Goal: Task Accomplishment & Management: Complete application form

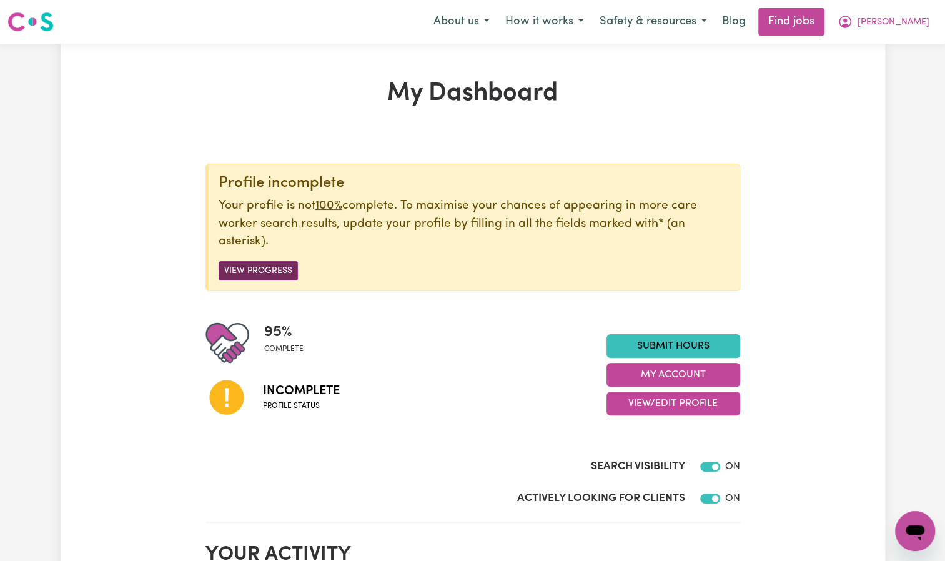
click at [255, 264] on button "View Progress" at bounding box center [258, 270] width 79 height 19
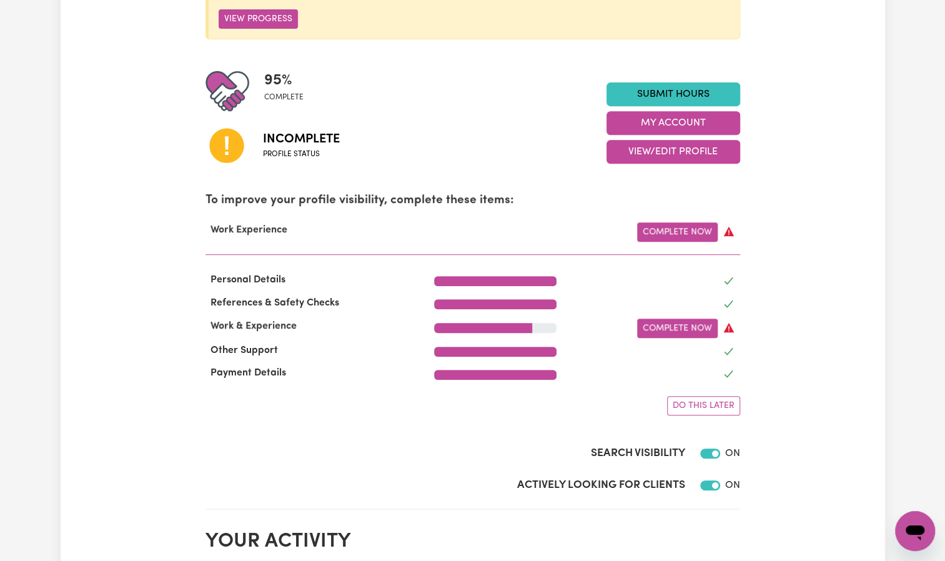
scroll to position [282, 0]
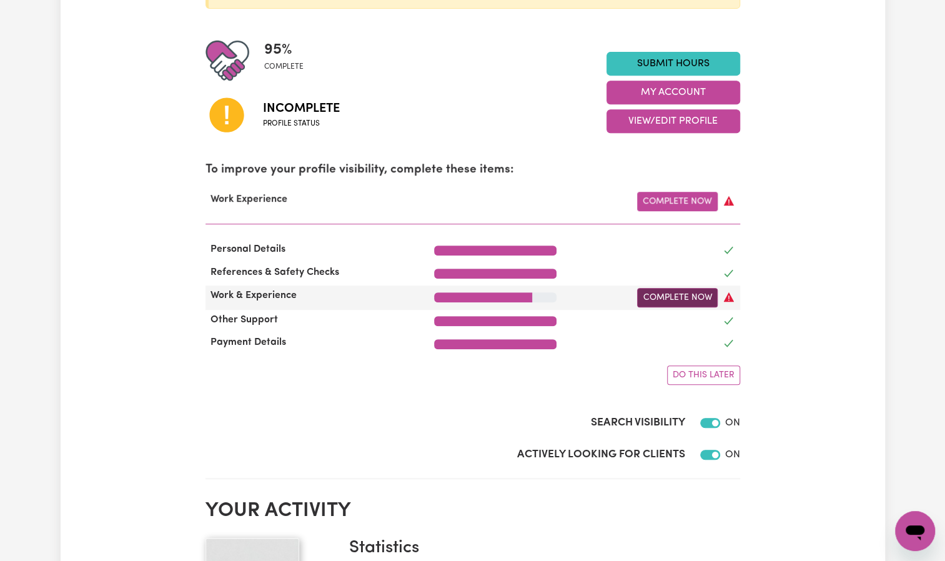
click at [686, 300] on link "Complete Now" at bounding box center [677, 297] width 81 height 19
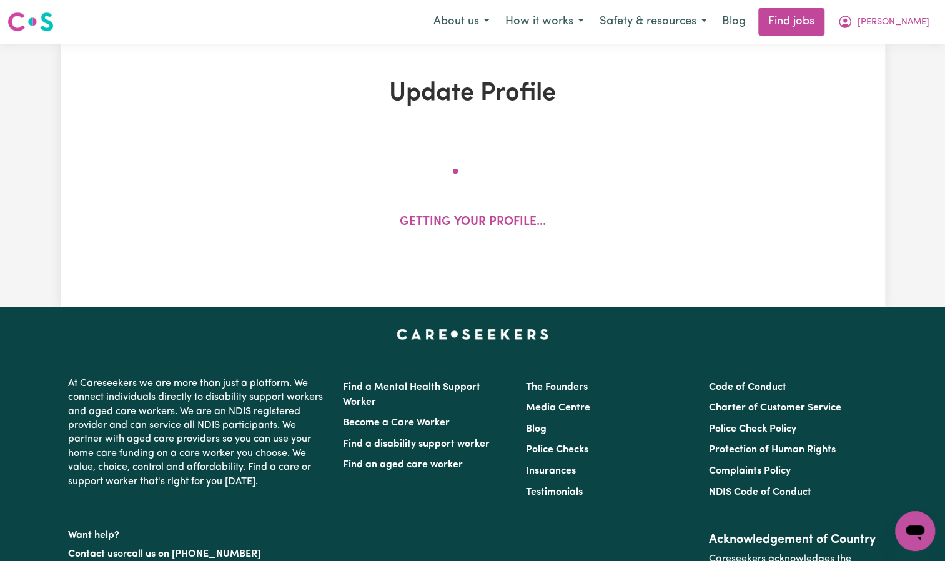
select select "Certificate III (Individual Support)"
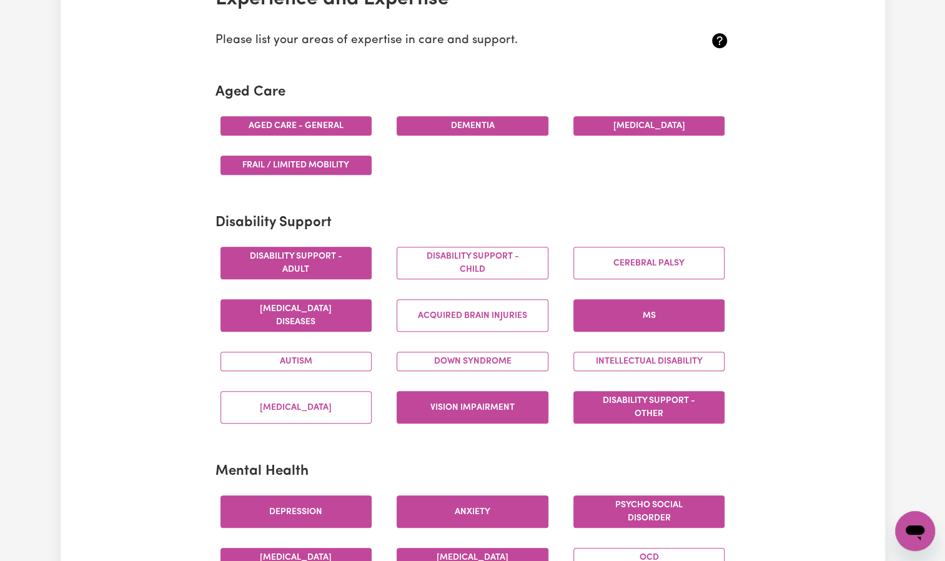
scroll to position [332, 0]
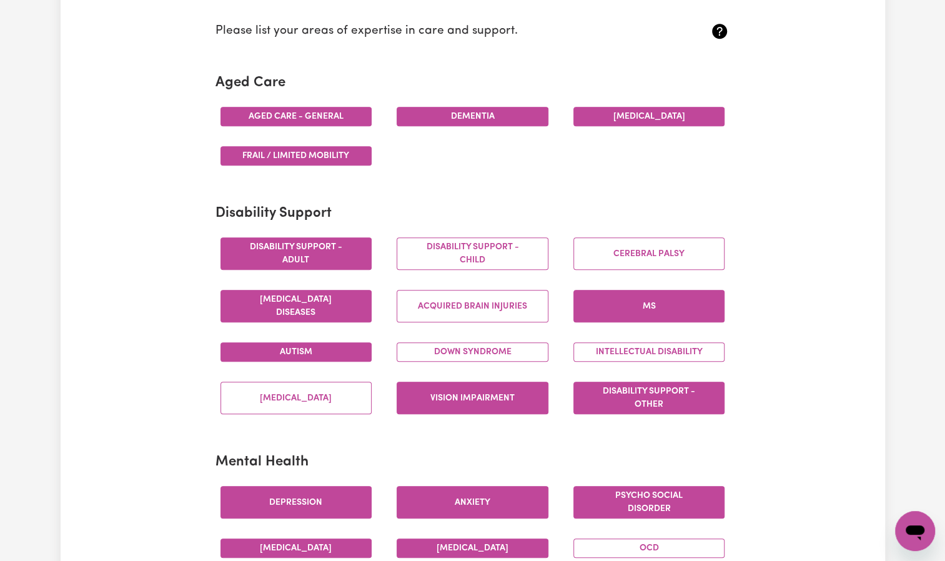
click at [310, 357] on button "Autism" at bounding box center [297, 351] width 152 height 19
click at [620, 350] on button "Intellectual Disability" at bounding box center [650, 351] width 152 height 19
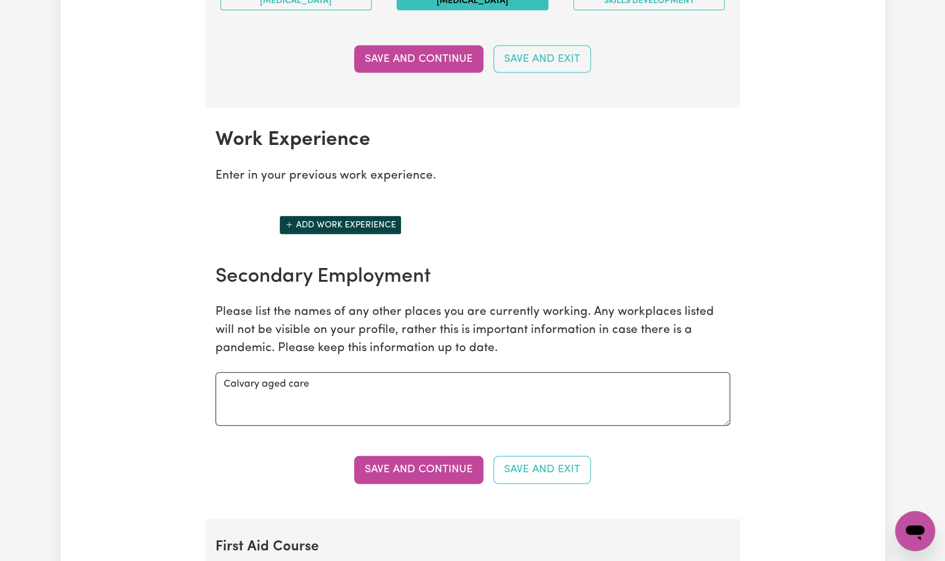
scroll to position [1643, 0]
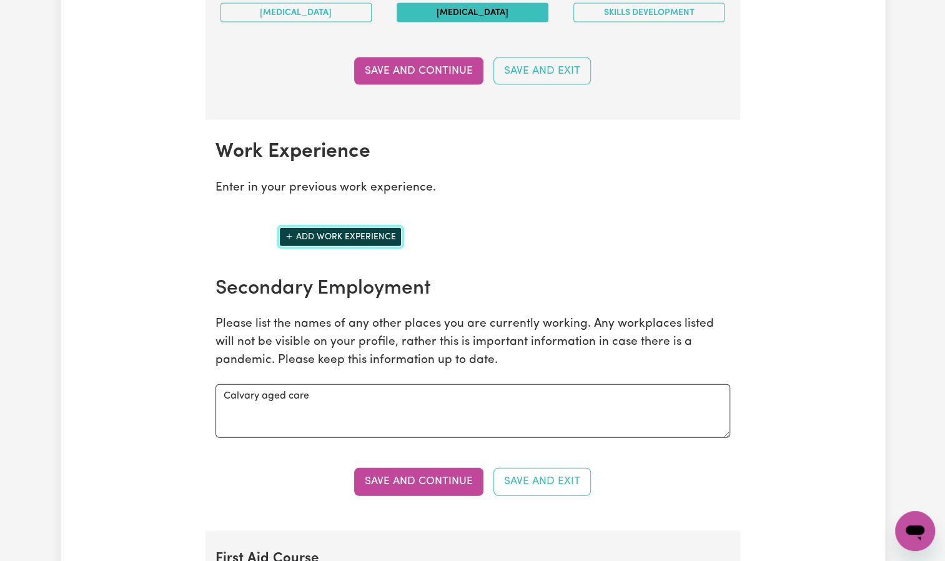
click at [329, 227] on button "Add work experience" at bounding box center [340, 236] width 122 height 19
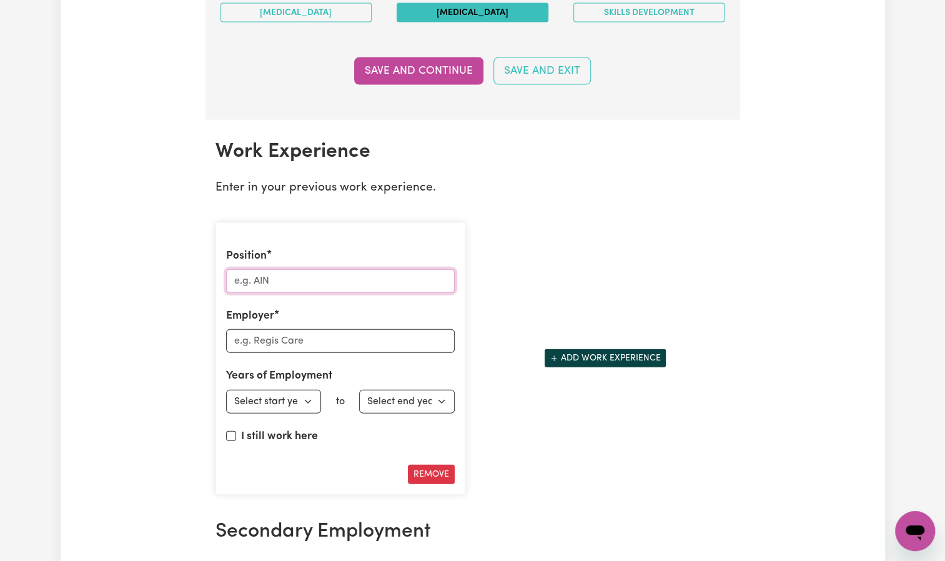
click at [286, 271] on input "Position" at bounding box center [340, 281] width 229 height 24
type input "Personal care worker"
click at [289, 333] on input "Employer" at bounding box center [340, 341] width 229 height 24
type input "Arcare, heritage care"
click at [282, 390] on select "Select start year [DATE] 1952 1953 1954 1955 1956 1957 1958 1959 1960 1961 1962…" at bounding box center [274, 402] width 96 height 24
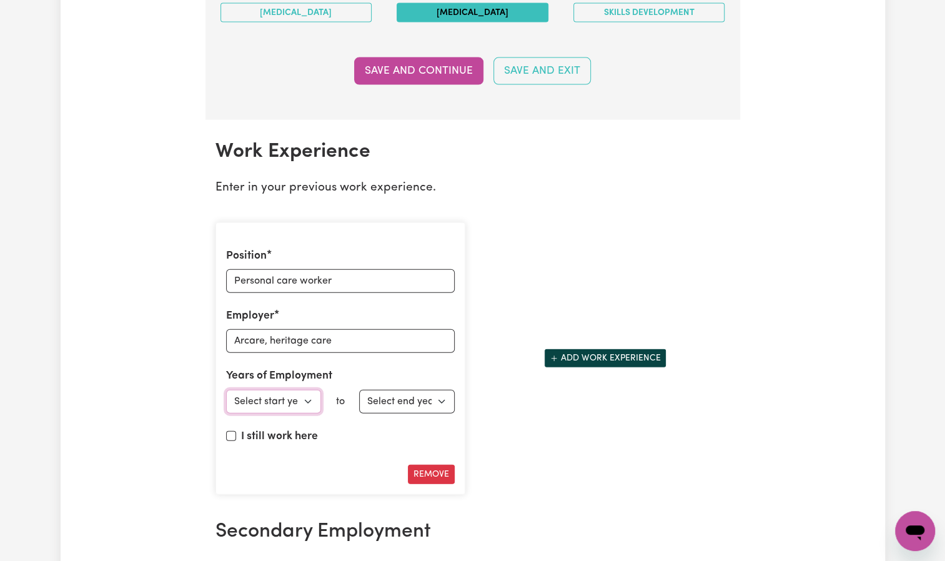
select select "2012"
click at [226, 390] on select "Select start year [DATE] 1952 1953 1954 1955 1956 1957 1958 1959 1960 1961 1962…" at bounding box center [274, 402] width 96 height 24
click at [402, 390] on select "Select end year [DATE] 1952 1953 1954 1955 1956 1957 1958 1959 1960 1961 1962 1…" at bounding box center [407, 402] width 96 height 24
select select "2018"
click at [359, 390] on select "Select end year [DATE] 1952 1953 1954 1955 1956 1957 1958 1959 1960 1961 1962 1…" at bounding box center [407, 402] width 96 height 24
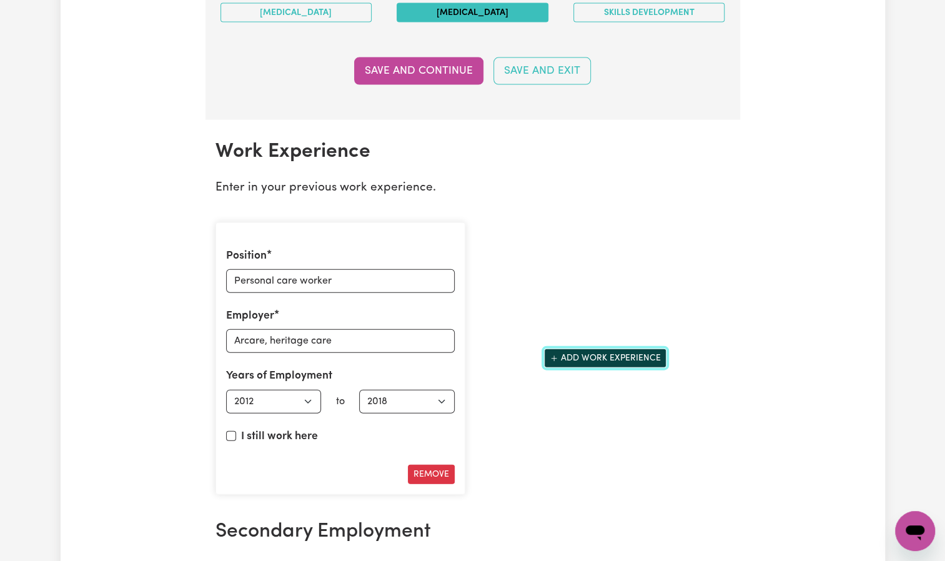
click at [609, 349] on button "Add work experience" at bounding box center [605, 358] width 122 height 19
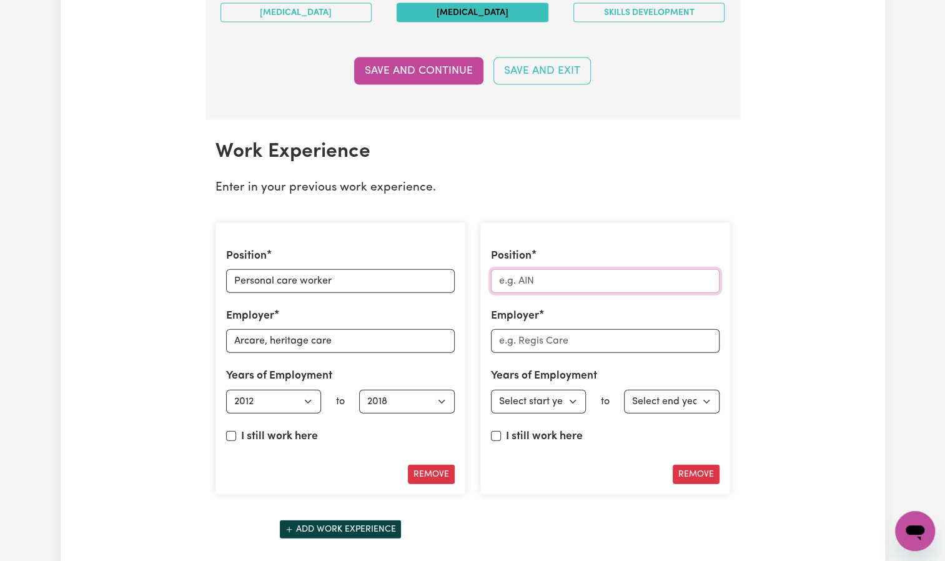
click at [556, 272] on input "Position" at bounding box center [605, 281] width 229 height 24
type input "EEN"
click at [544, 337] on input "Employer" at bounding box center [605, 341] width 229 height 24
type input "Arcare, Calvary, Heritage care, alpha, crew sharp"
click at [540, 396] on select "Select start year [DATE] 1952 1953 1954 1955 1956 1957 1958 1959 1960 1961 1962…" at bounding box center [539, 402] width 96 height 24
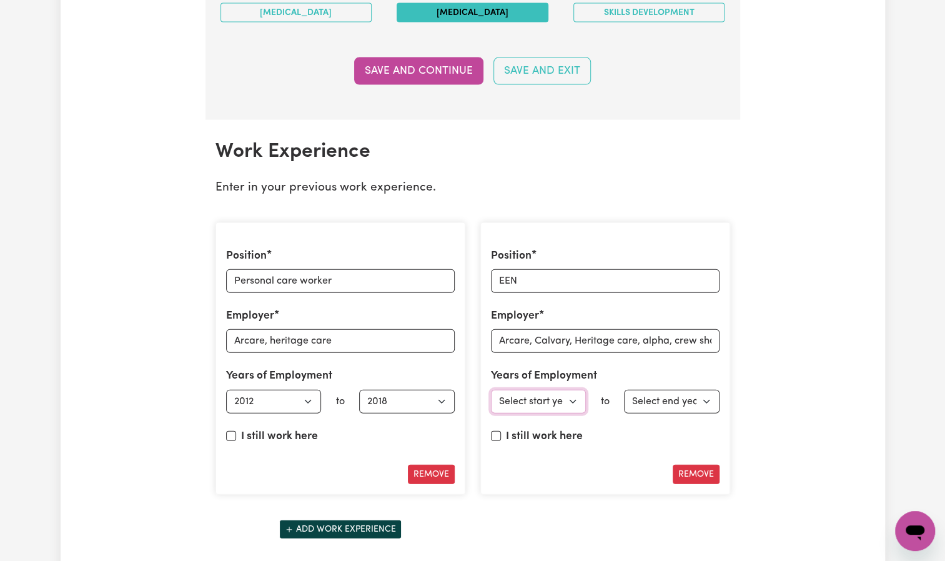
select select "2018"
click at [491, 390] on select "Select start year [DATE] 1952 1953 1954 1955 1956 1957 1958 1959 1960 1961 1962…" at bounding box center [539, 402] width 96 height 24
click at [670, 400] on select "Select end year [DATE] 1952 1953 1954 1955 1956 1957 1958 1959 1960 1961 1962 1…" at bounding box center [672, 402] width 96 height 24
select select "2024"
click at [624, 390] on select "Select end year [DATE] 1952 1953 1954 1955 1956 1957 1958 1959 1960 1961 1962 1…" at bounding box center [672, 402] width 96 height 24
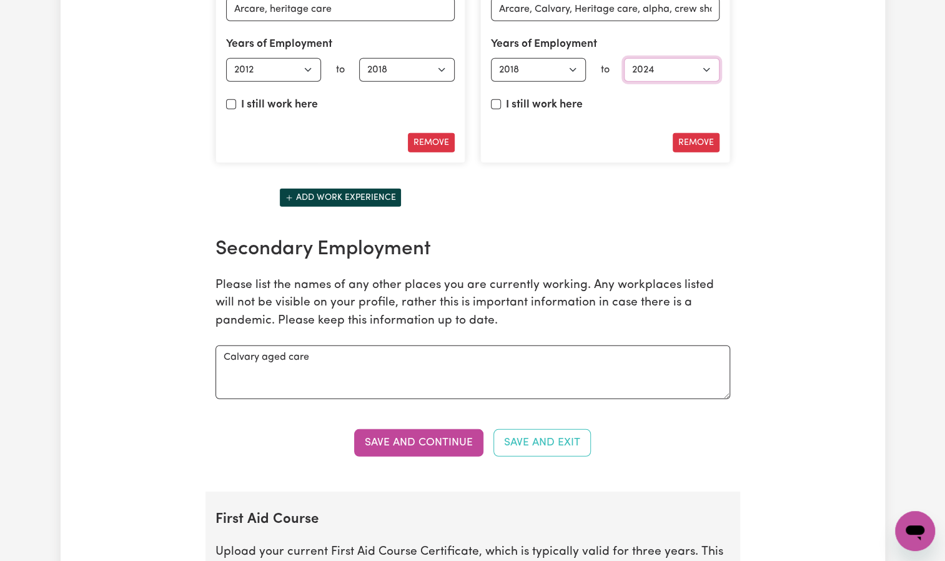
scroll to position [1968, 0]
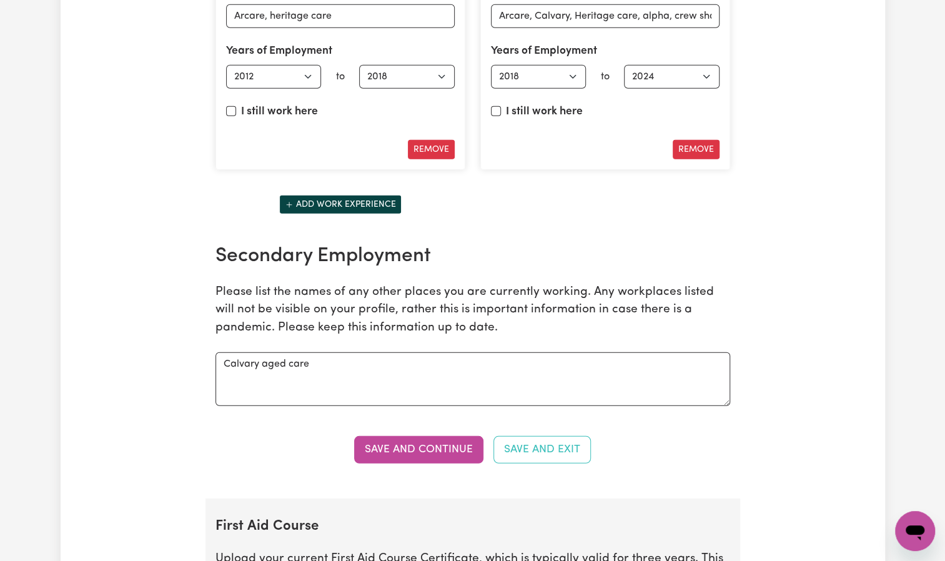
click at [369, 180] on div "Add work experience" at bounding box center [340, 204] width 265 height 49
click at [369, 195] on button "Add work experience" at bounding box center [340, 204] width 122 height 19
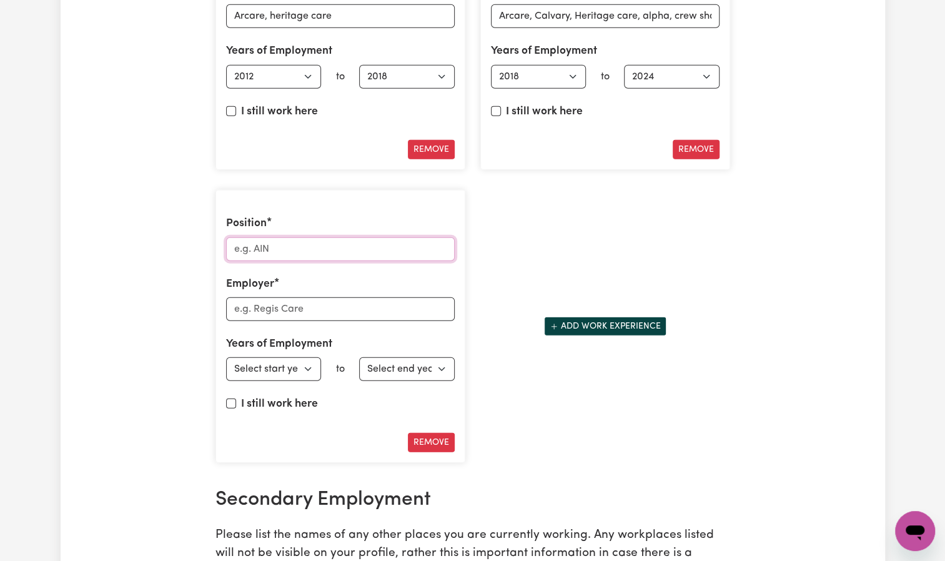
click at [331, 237] on input "Position" at bounding box center [340, 249] width 229 height 24
type input "Registered nurse"
click at [312, 302] on input "Employer" at bounding box center [340, 309] width 229 height 24
type input "calvary, nurse 4 you, scrub nursing agency"
click at [289, 361] on select "Select start year [DATE] 1952 1953 1954 1955 1956 1957 1958 1959 1960 1961 1962…" at bounding box center [274, 369] width 96 height 24
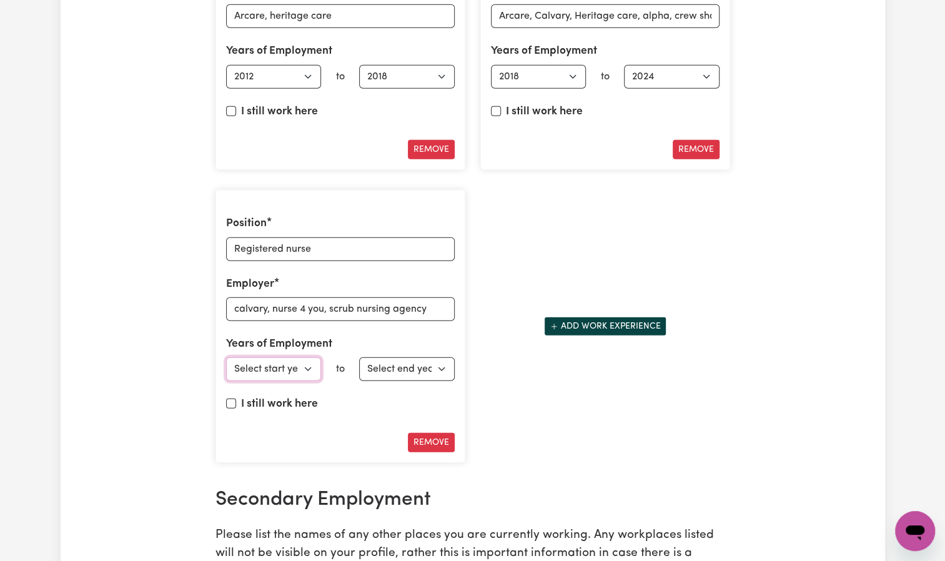
select select "2024"
click at [226, 357] on select "Select start year [DATE] 1952 1953 1954 1955 1956 1957 1958 1959 1960 1961 1962…" at bounding box center [274, 369] width 96 height 24
click at [228, 399] on input "I still work here" at bounding box center [231, 404] width 10 height 10
checkbox input "true"
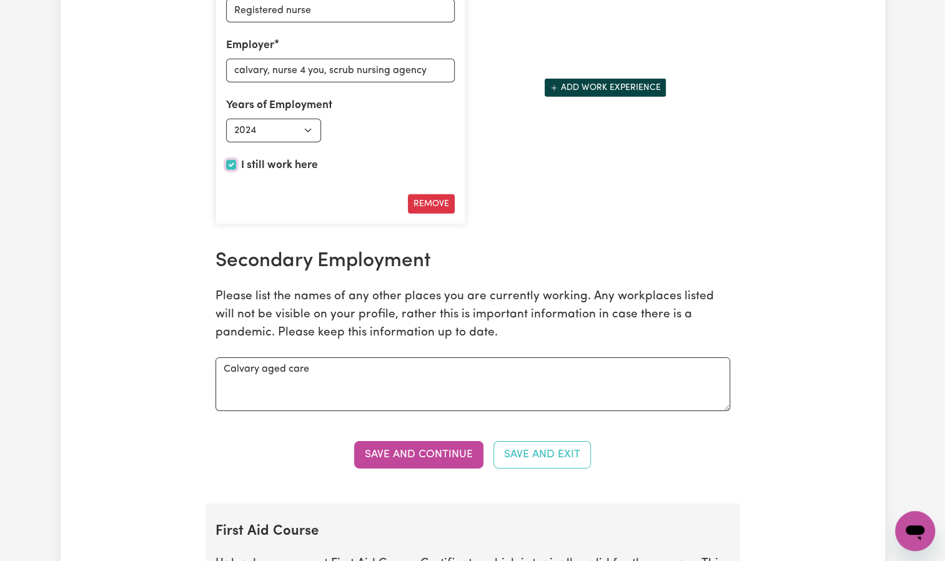
scroll to position [2204, 0]
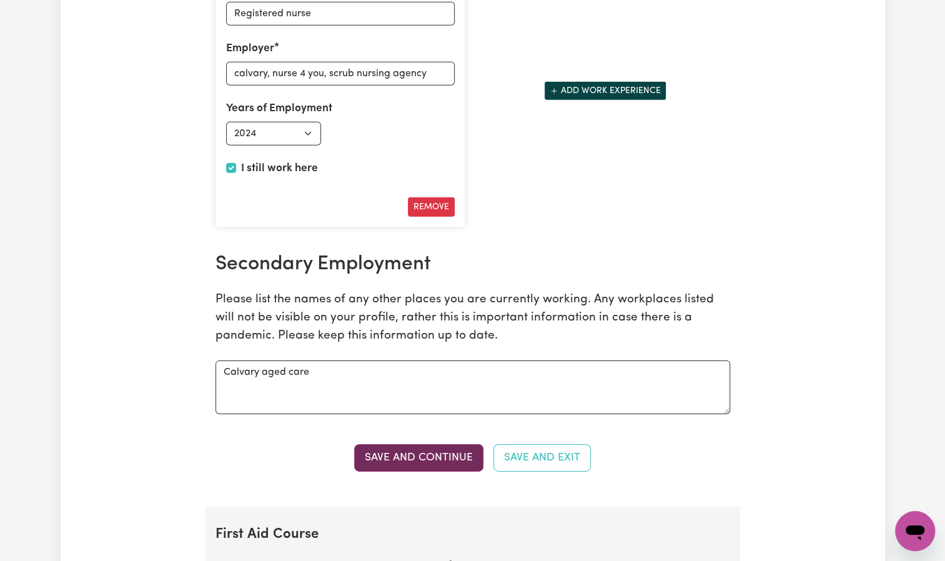
click at [432, 444] on button "Save and Continue" at bounding box center [418, 457] width 129 height 27
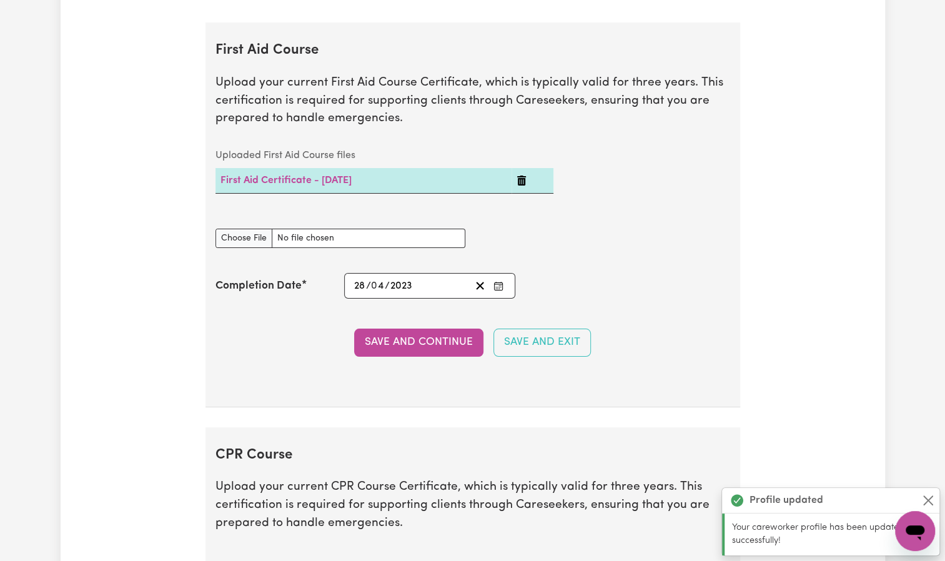
scroll to position [2697, 0]
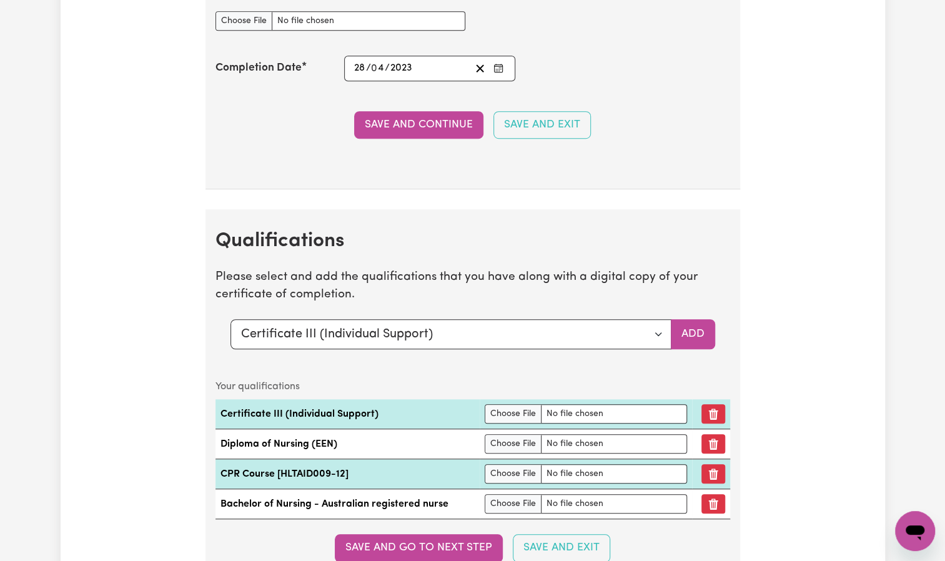
scroll to position [3280, 0]
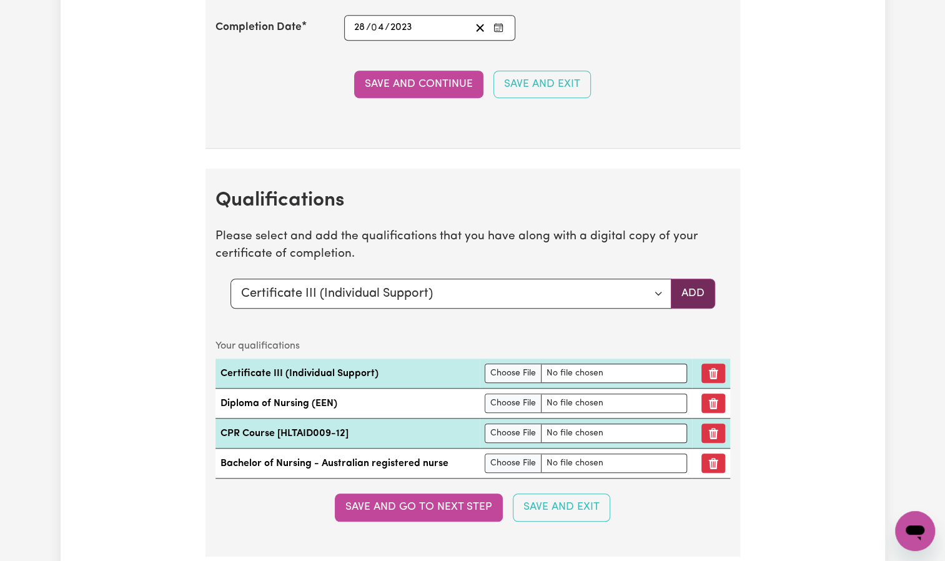
click at [696, 279] on button "Add" at bounding box center [693, 294] width 44 height 30
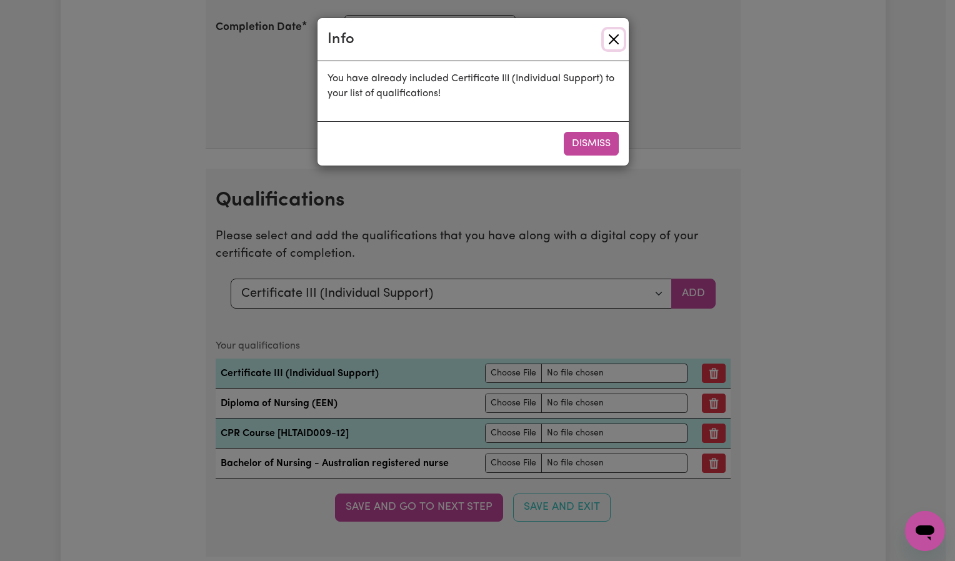
click at [615, 38] on button "Close" at bounding box center [614, 39] width 20 height 20
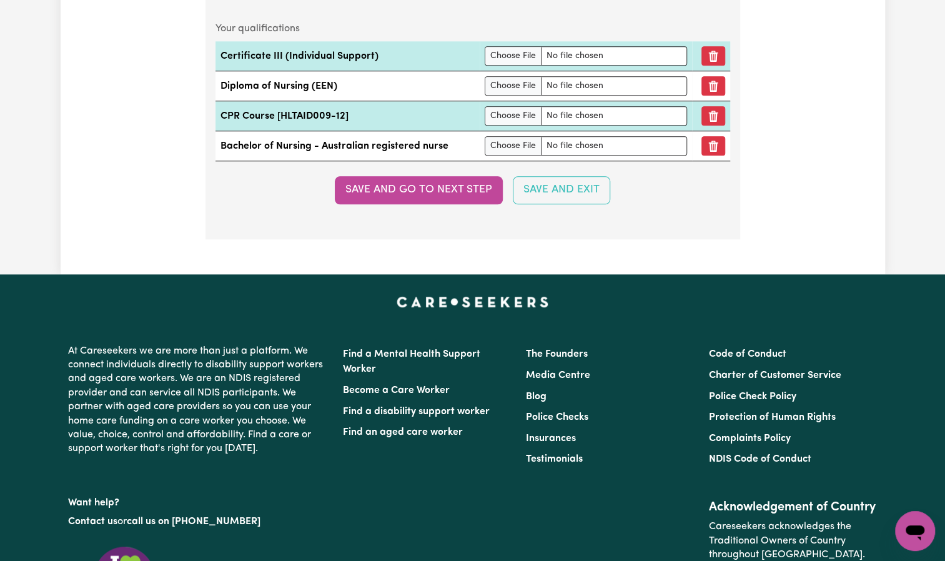
scroll to position [3601, 0]
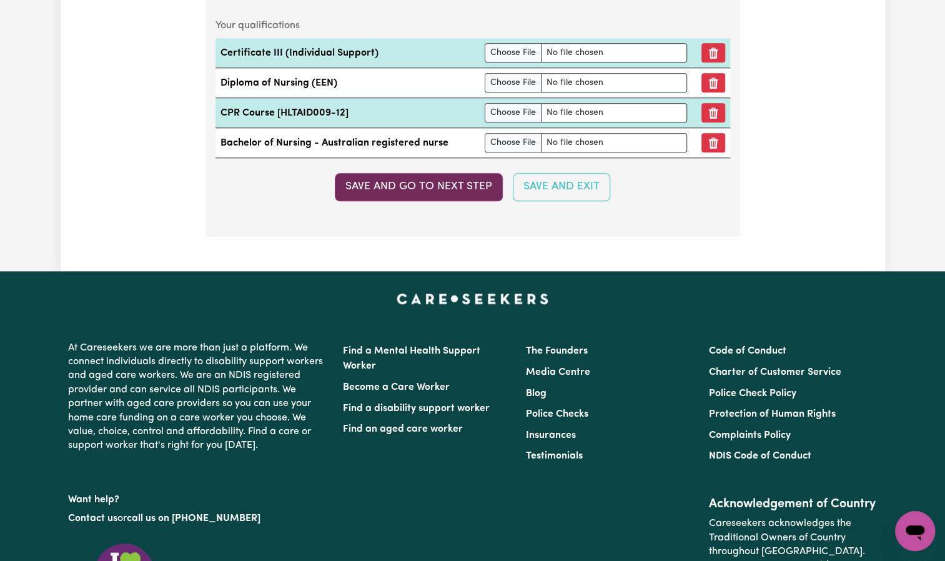
click at [397, 178] on button "Save and go to next step" at bounding box center [419, 186] width 168 height 27
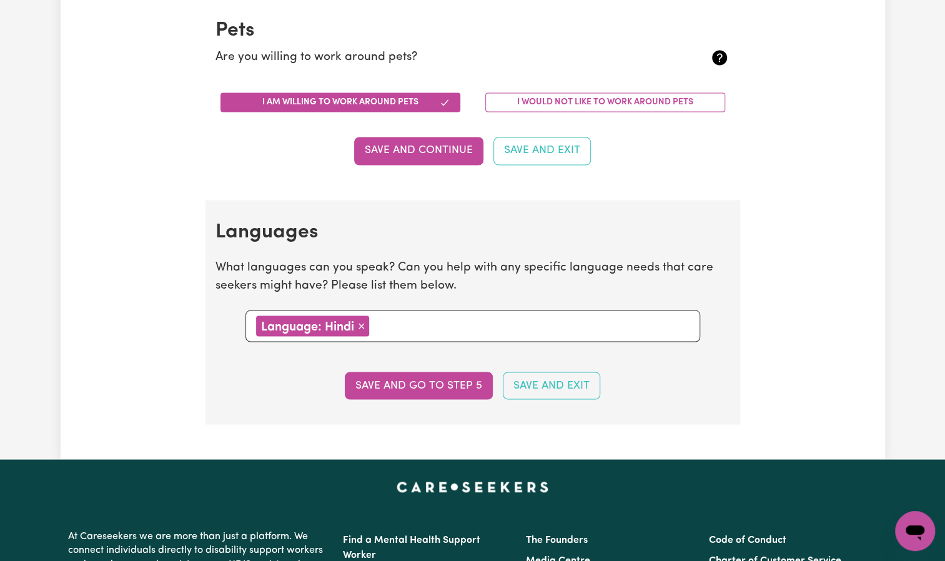
scroll to position [1240, 0]
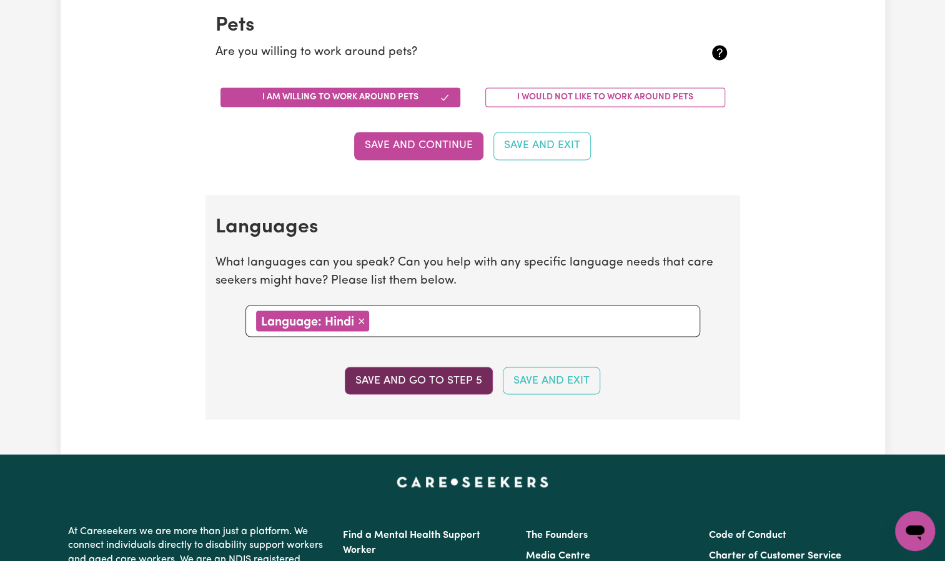
click at [427, 379] on button "Save and go to step 5" at bounding box center [419, 380] width 148 height 27
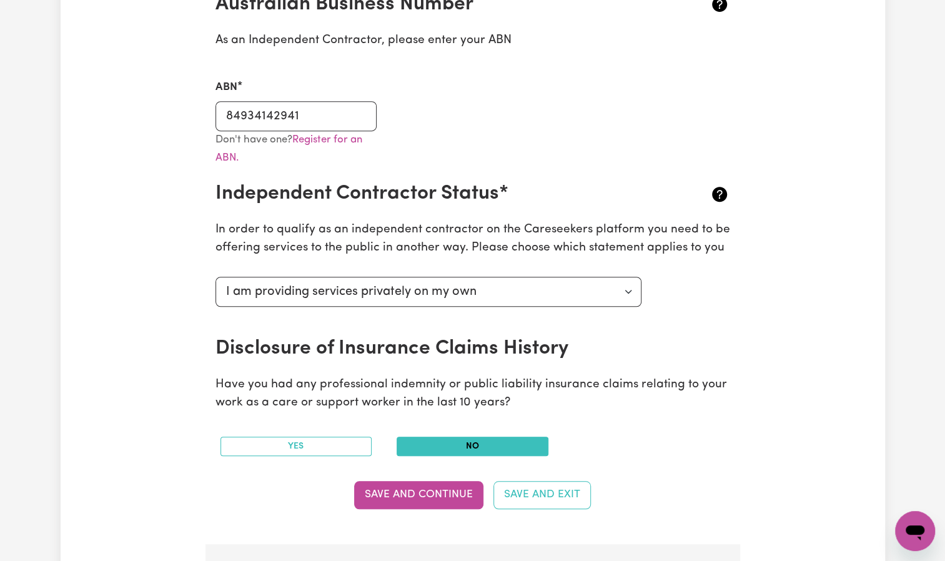
scroll to position [320, 0]
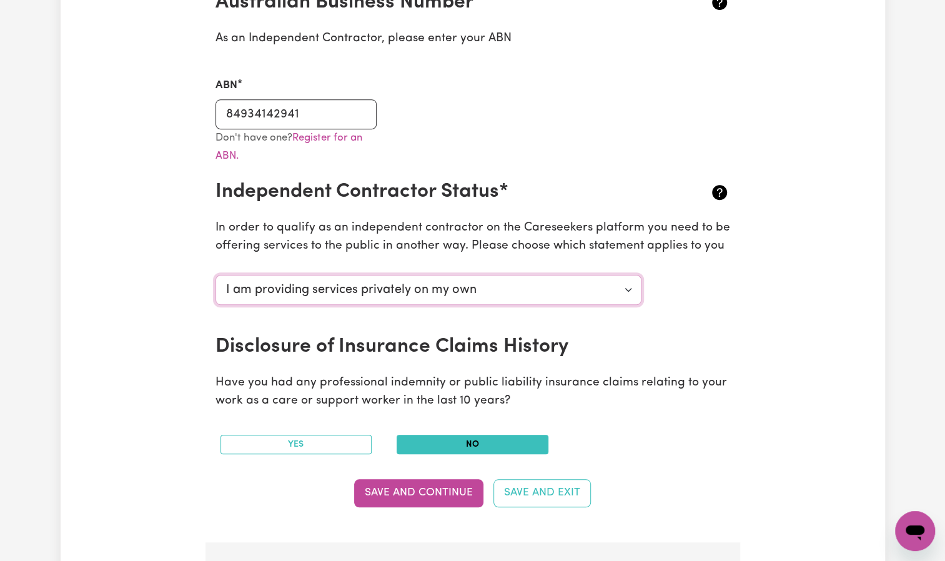
click at [471, 284] on select "Select your independent contractor status... I am providing services through an…" at bounding box center [429, 290] width 427 height 30
click at [216, 275] on select "Select your independent contractor status... I am providing services through an…" at bounding box center [429, 290] width 427 height 30
click at [530, 291] on select "Select your independent contractor status... I am providing services through an…" at bounding box center [429, 290] width 427 height 30
select select "I am providing services privately on my own"
click at [216, 275] on select "Select your independent contractor status... I am providing services through an…" at bounding box center [429, 290] width 427 height 30
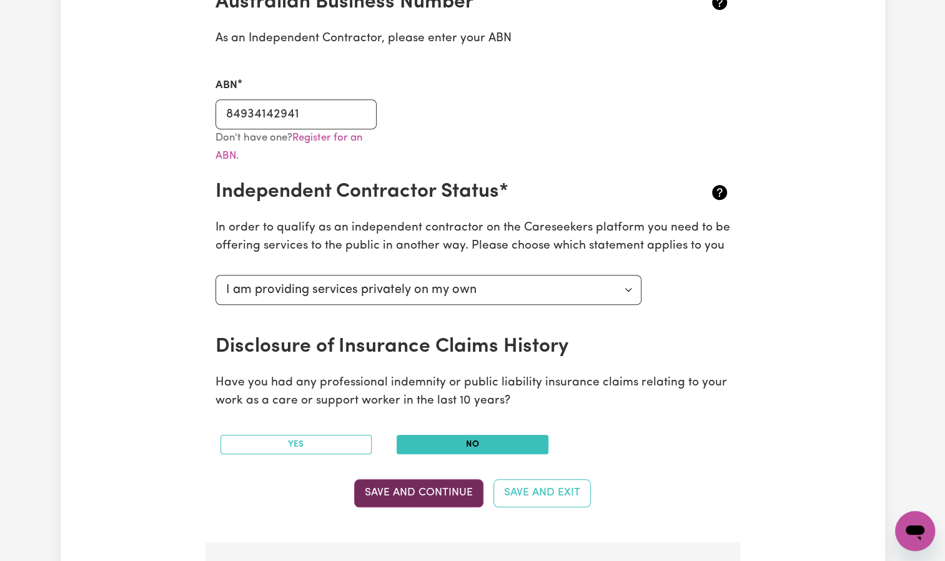
click at [447, 484] on button "Save and Continue" at bounding box center [418, 492] width 129 height 27
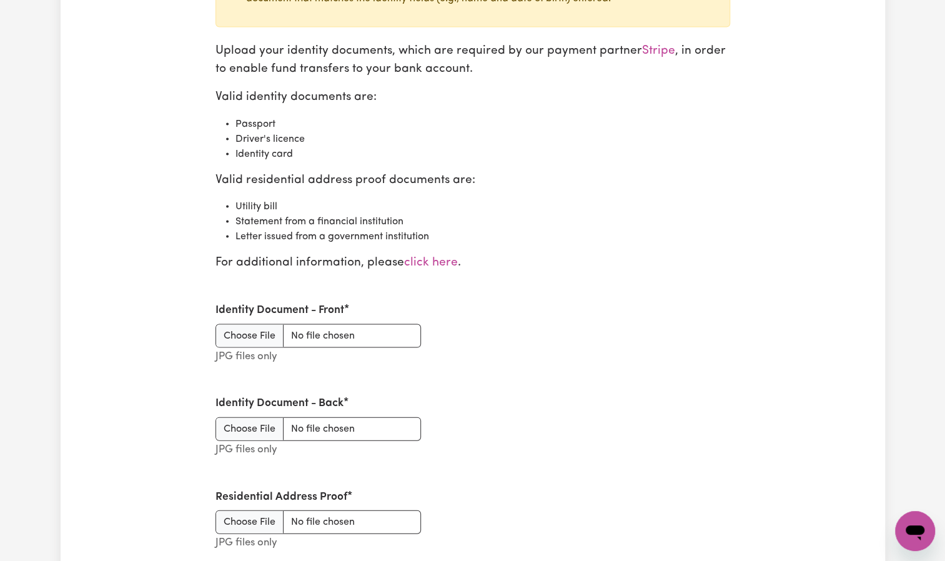
scroll to position [1448, 0]
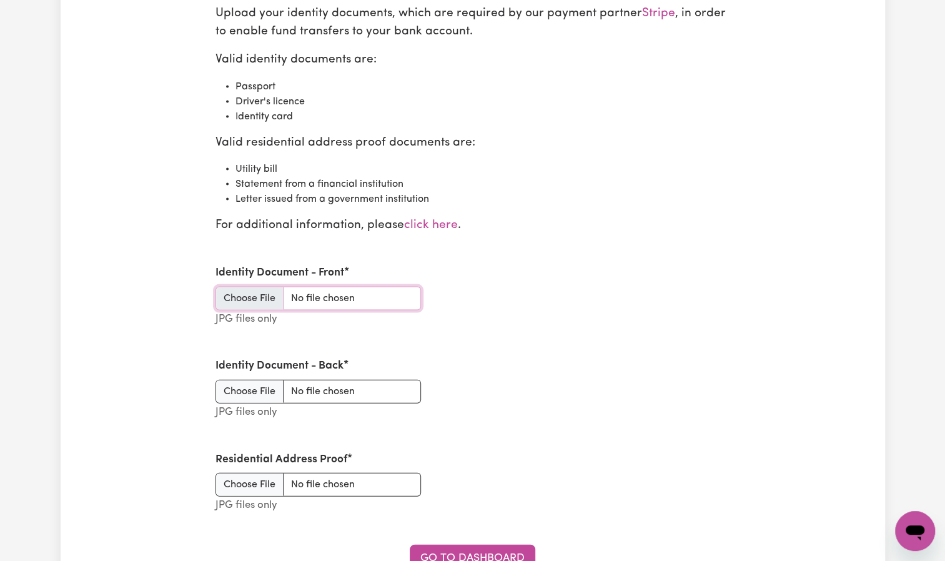
click at [267, 294] on input "Identity Document - Front" at bounding box center [319, 299] width 206 height 24
type input "C:\fakepath\DRIVING LICENSE F.jpg"
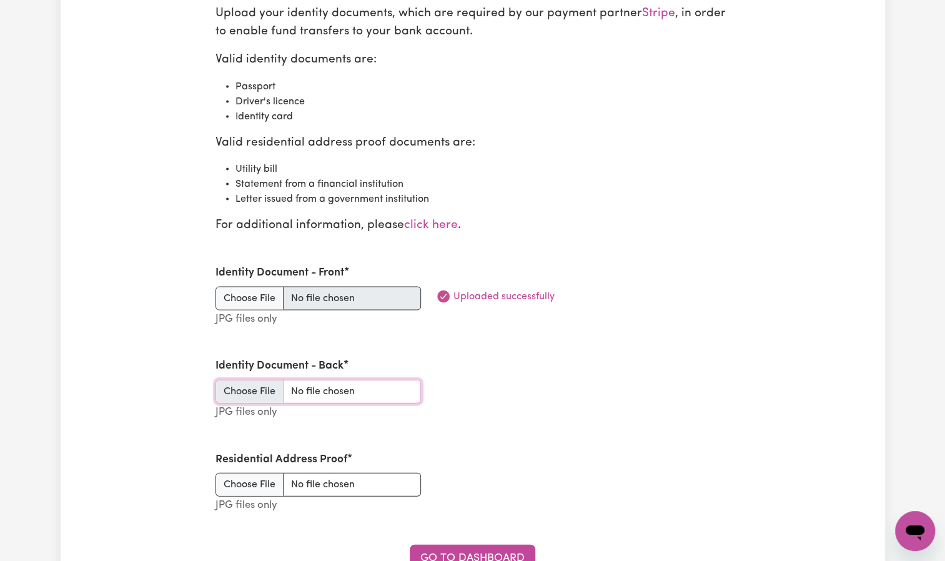
click at [257, 380] on input "Identity Document - Back" at bounding box center [319, 392] width 206 height 24
type input "C:\fakepath\DRIVING LICENSE B.jpg"
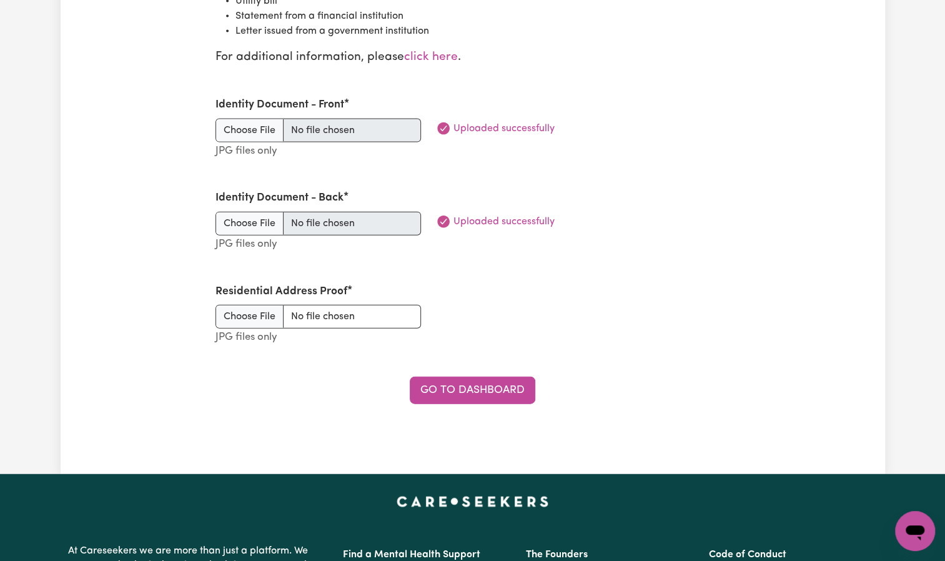
scroll to position [1613, 0]
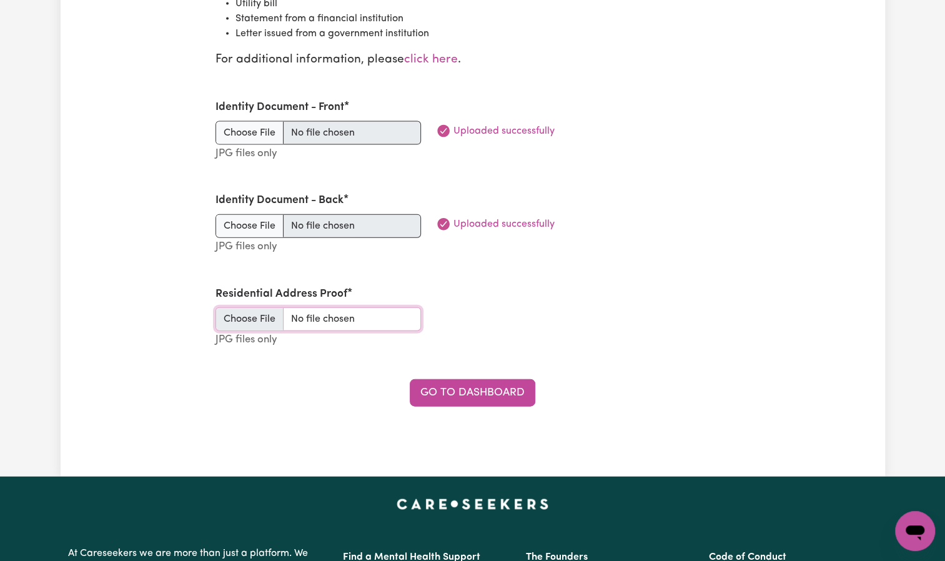
click at [256, 309] on input "Residential Address Proof" at bounding box center [319, 319] width 206 height 24
type input "C:\fakepath\DRIVING LICENSE F.jpg"
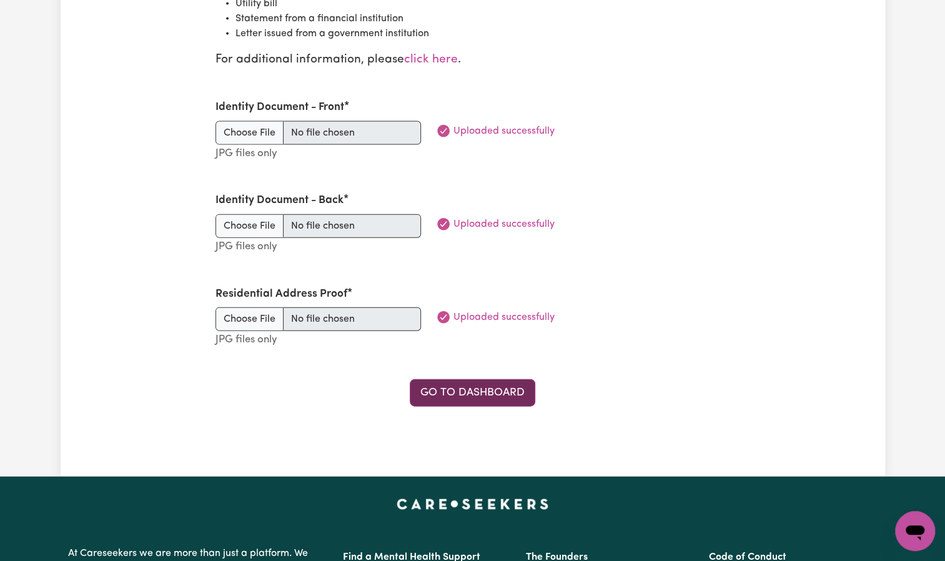
click at [517, 391] on link "Go to Dashboard" at bounding box center [473, 392] width 126 height 27
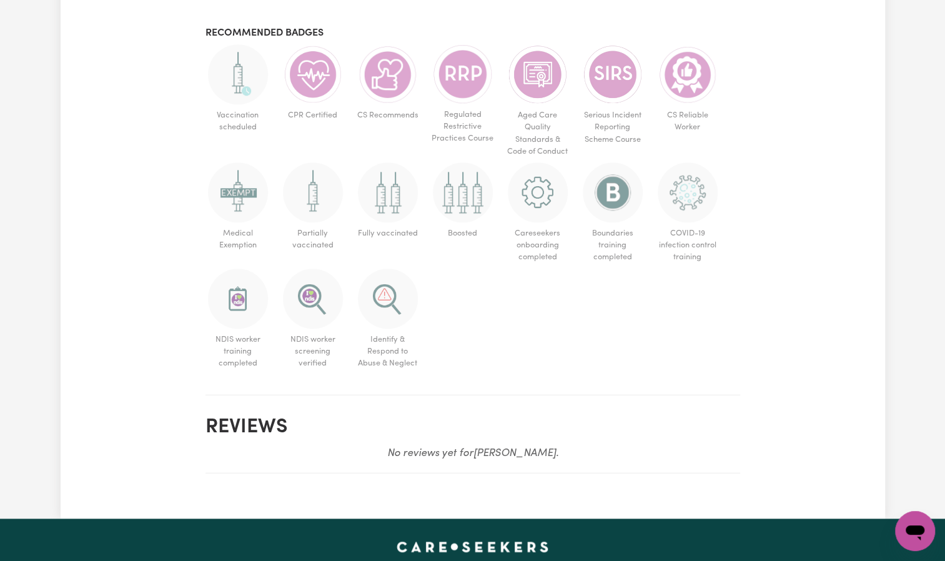
scroll to position [762, 0]
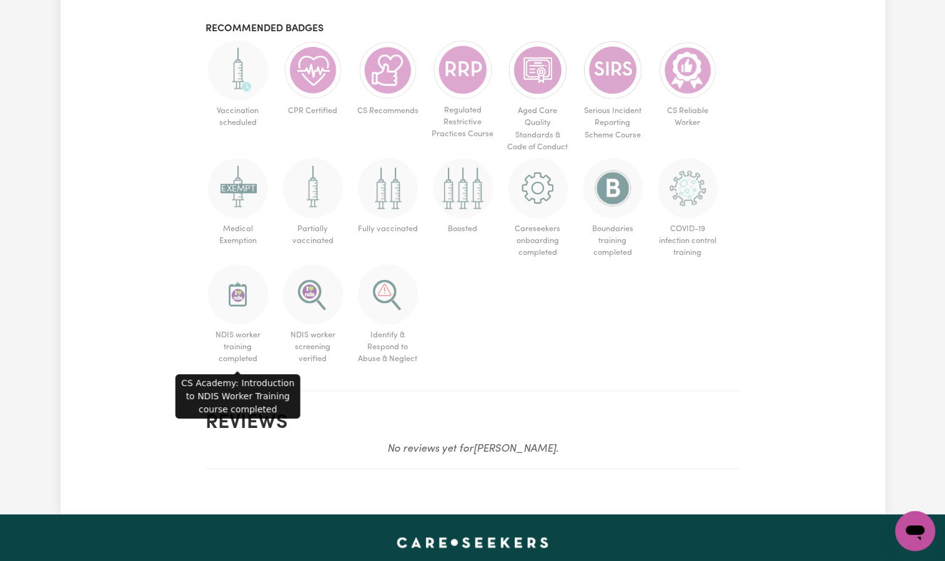
click at [236, 335] on span "NDIS worker training completed" at bounding box center [238, 347] width 65 height 46
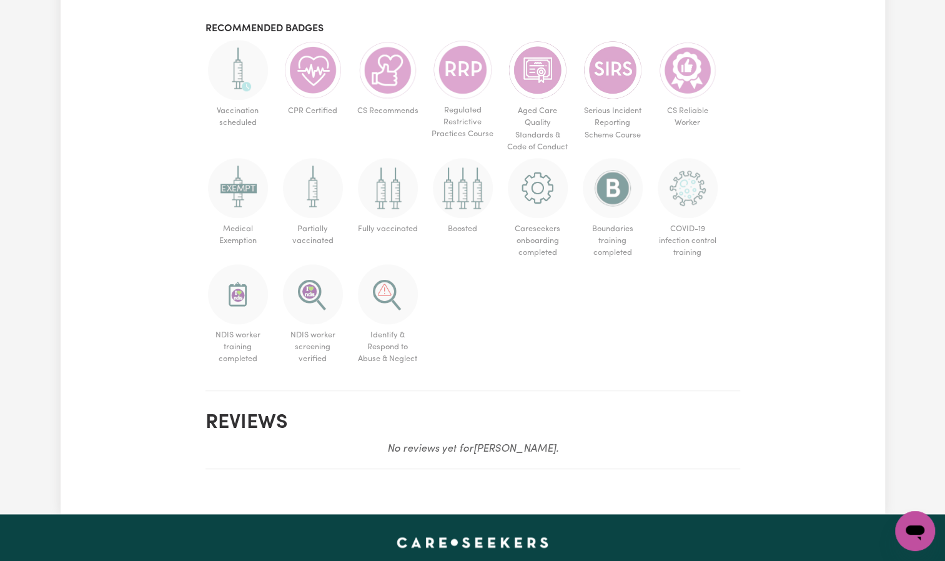
click at [239, 351] on span "NDIS worker training completed" at bounding box center [238, 347] width 65 height 46
click at [297, 27] on h3 "Recommended badges" at bounding box center [473, 29] width 535 height 12
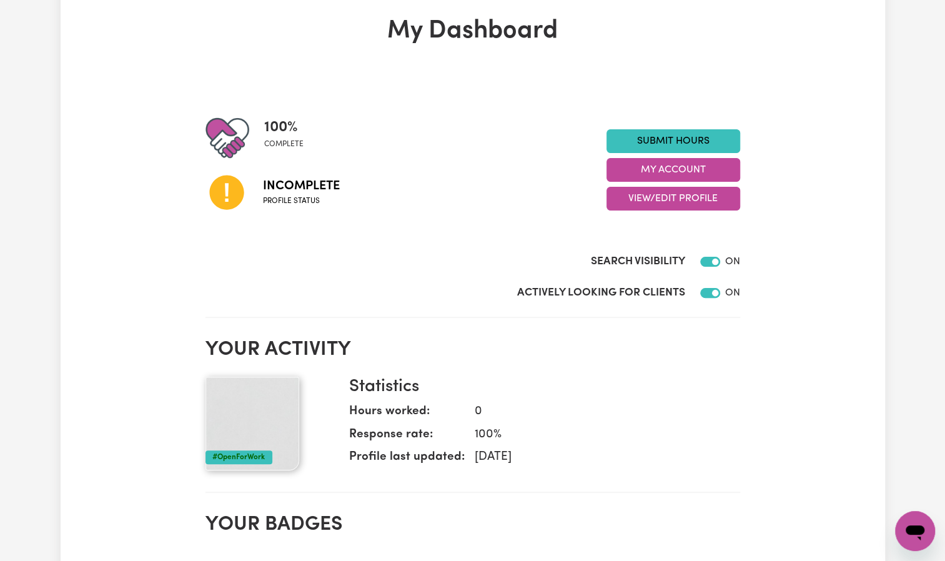
scroll to position [0, 0]
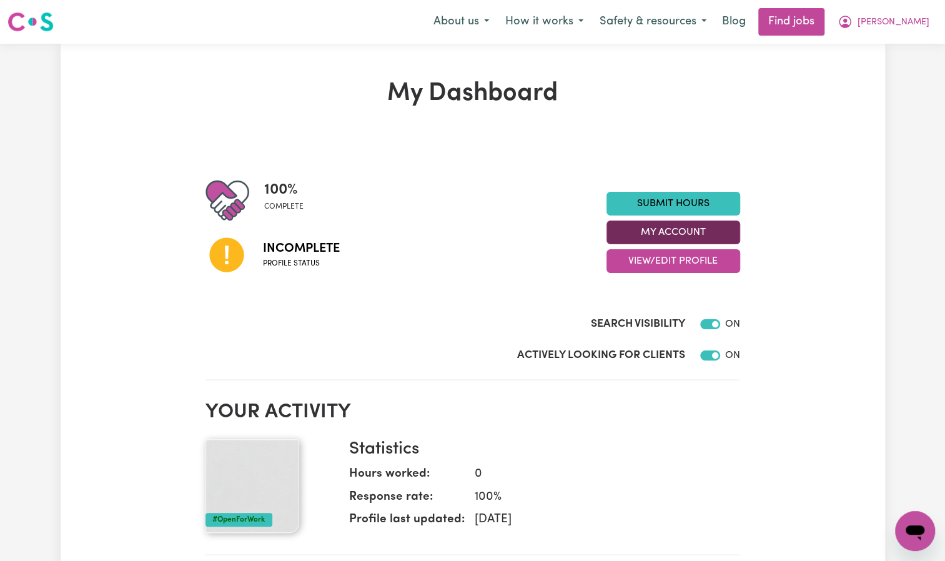
click at [680, 224] on button "My Account" at bounding box center [674, 233] width 134 height 24
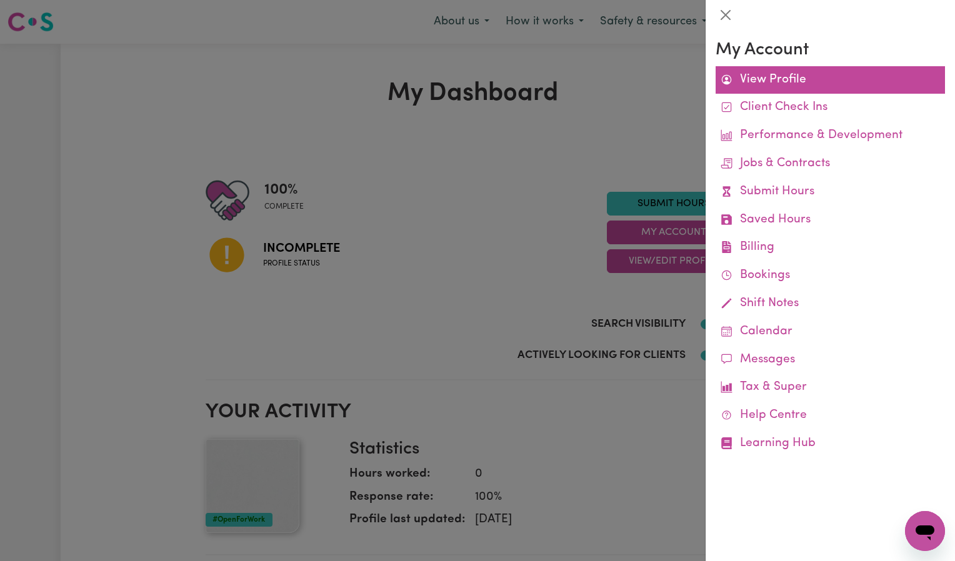
click at [796, 74] on link "View Profile" at bounding box center [829, 80] width 229 height 28
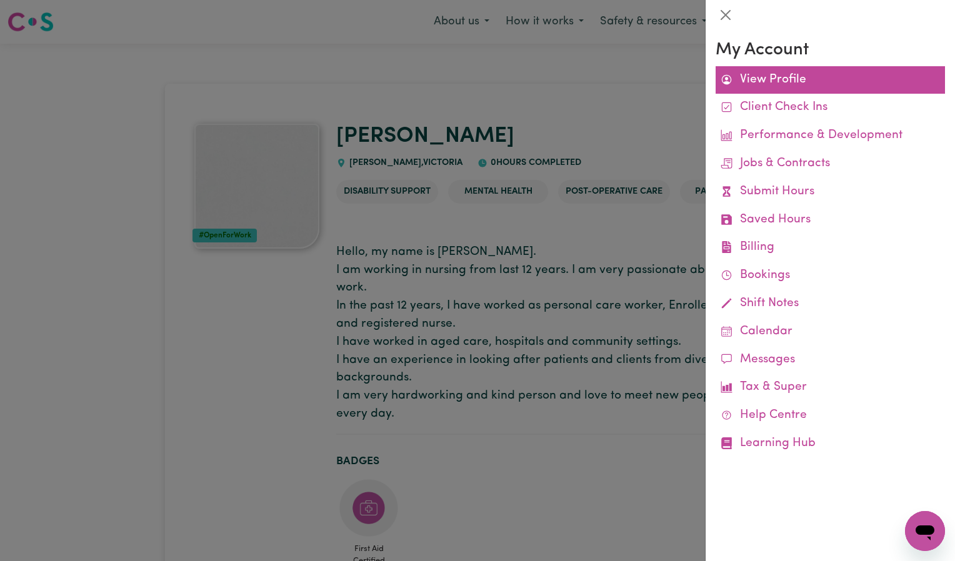
click at [789, 86] on link "View Profile" at bounding box center [829, 80] width 229 height 28
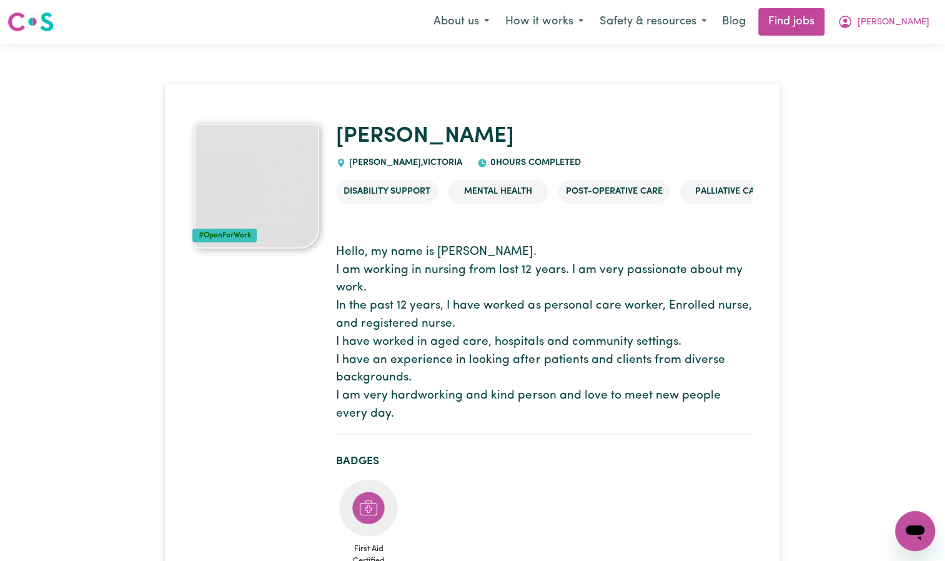
click at [245, 169] on img at bounding box center [256, 186] width 125 height 125
click at [825, 15] on link "Find jobs" at bounding box center [792, 21] width 66 height 27
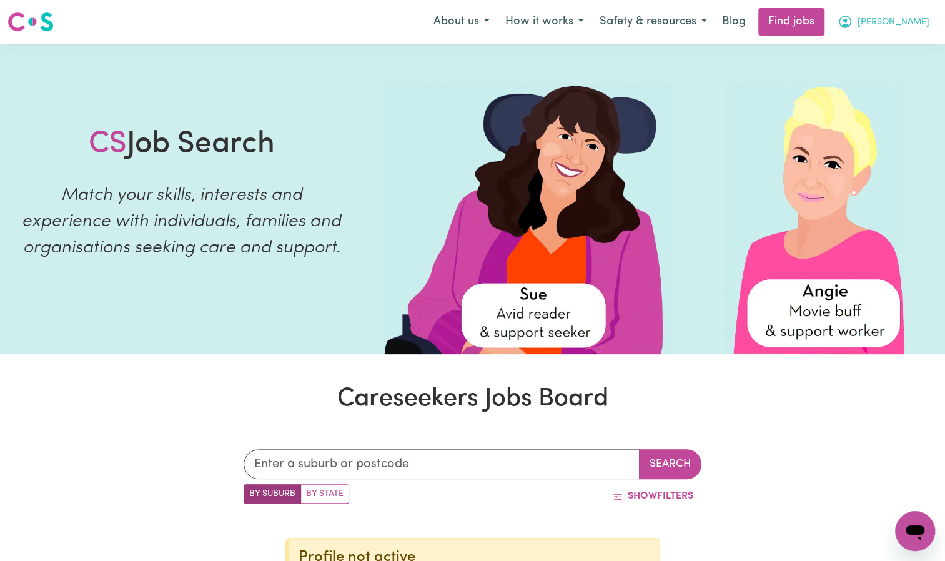
click at [904, 26] on span "[PERSON_NAME]" at bounding box center [894, 23] width 72 height 14
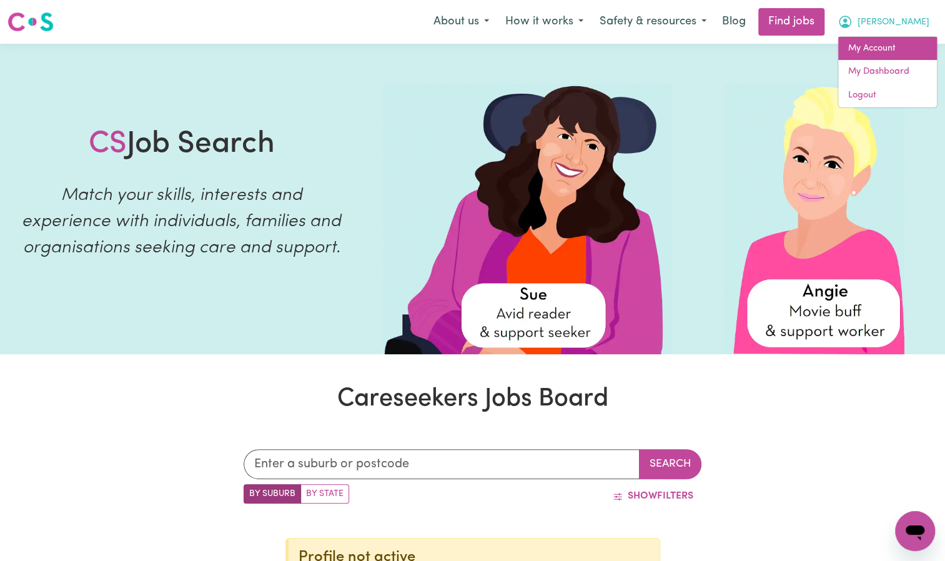
click at [894, 47] on link "My Account" at bounding box center [888, 49] width 99 height 24
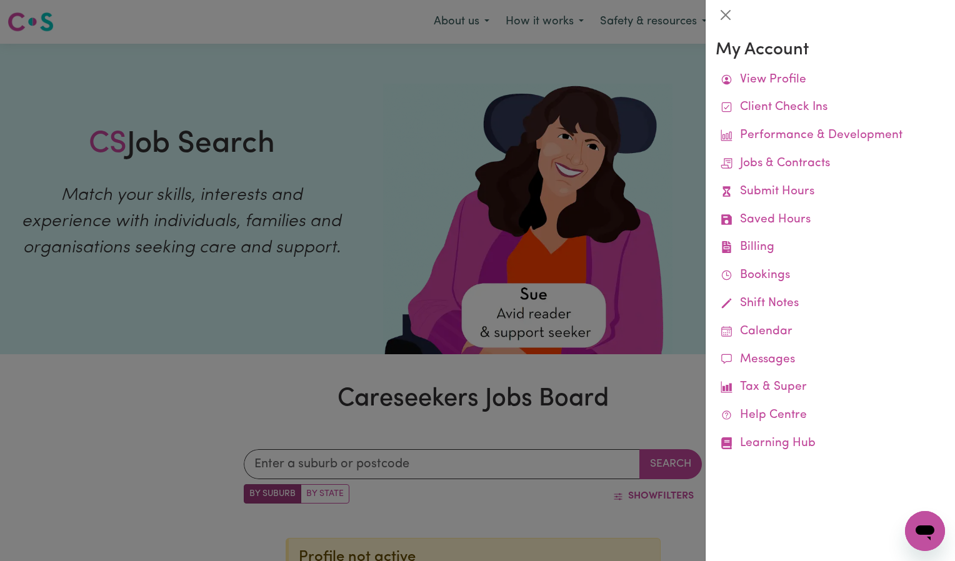
click at [658, 69] on div at bounding box center [477, 280] width 955 height 561
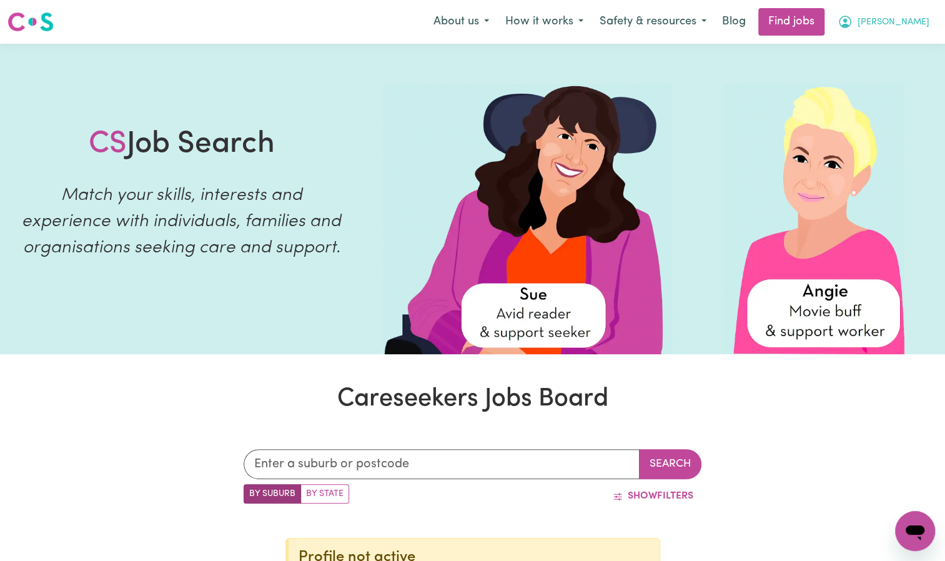
click at [904, 26] on span "[PERSON_NAME]" at bounding box center [894, 23] width 72 height 14
click at [883, 75] on link "My Dashboard" at bounding box center [888, 72] width 99 height 24
